Goal: Task Accomplishment & Management: Complete application form

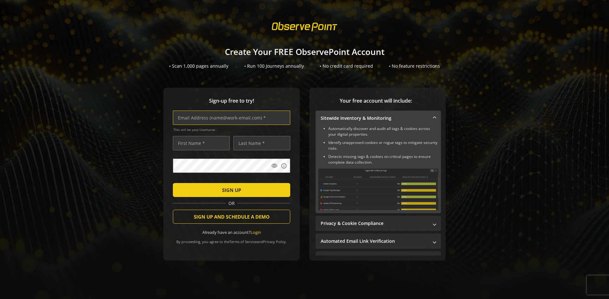
click at [230, 117] on input "text" at bounding box center [231, 117] width 117 height 14
type input "[EMAIL_ADDRESS][DOMAIN_NAME]"
click at [200, 143] on input "text" at bounding box center [201, 143] width 57 height 14
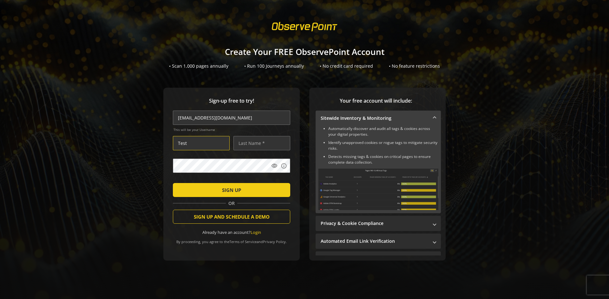
type input "Test"
click at [260, 143] on input "text" at bounding box center [262, 143] width 57 height 14
type input "User"
click at [230, 189] on span "SIGN UP" at bounding box center [231, 189] width 19 height 11
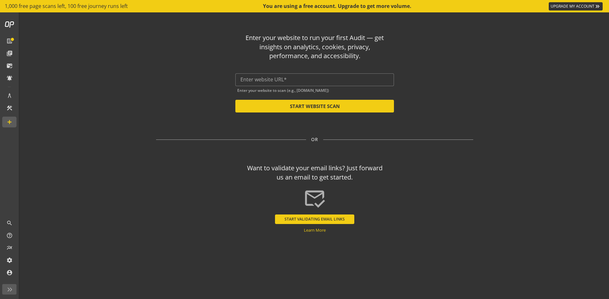
click at [315, 79] on input "text" at bounding box center [315, 79] width 149 height 6
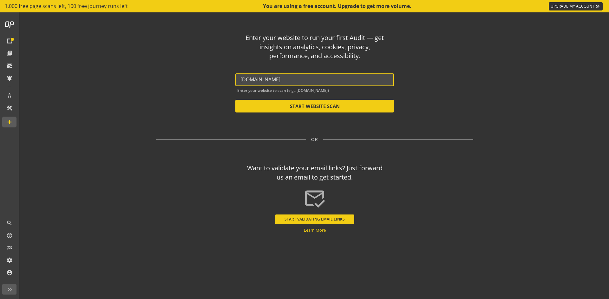
click at [315, 106] on button "START WEBSITE SCAN" at bounding box center [314, 106] width 159 height 13
type input "[URL][DOMAIN_NAME]"
